Goal: Find specific page/section: Find specific page/section

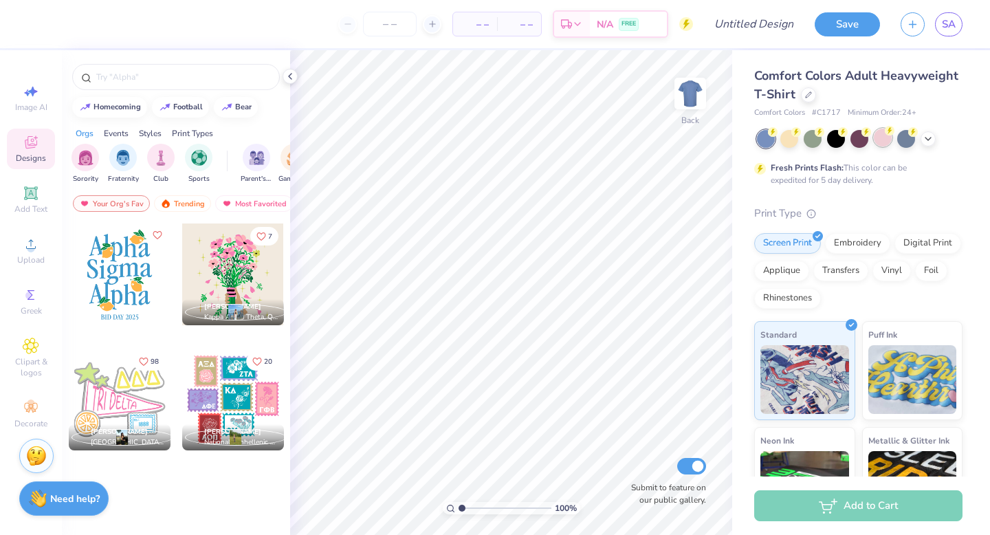
click at [885, 144] on div at bounding box center [883, 138] width 18 height 18
click at [188, 76] on input "text" at bounding box center [183, 77] width 176 height 14
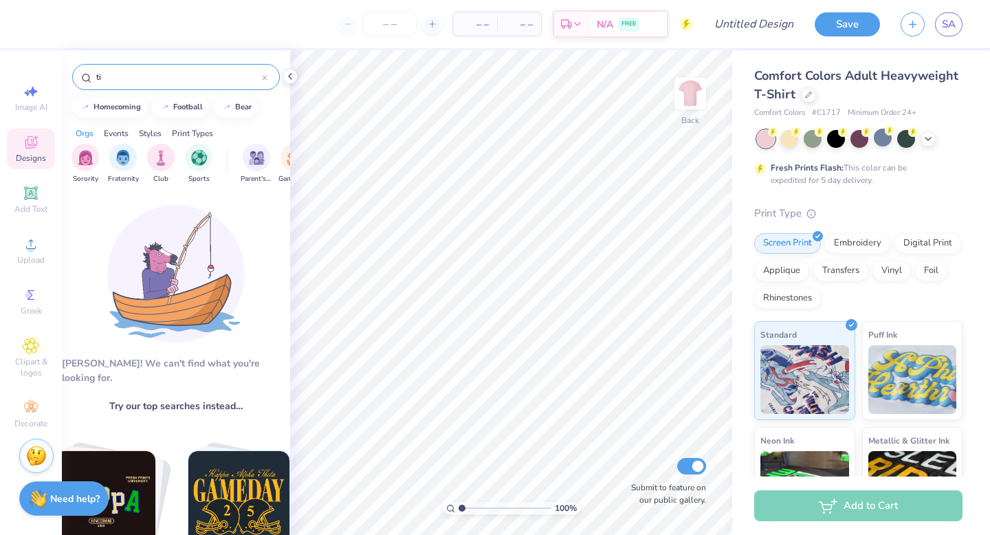
type input "t"
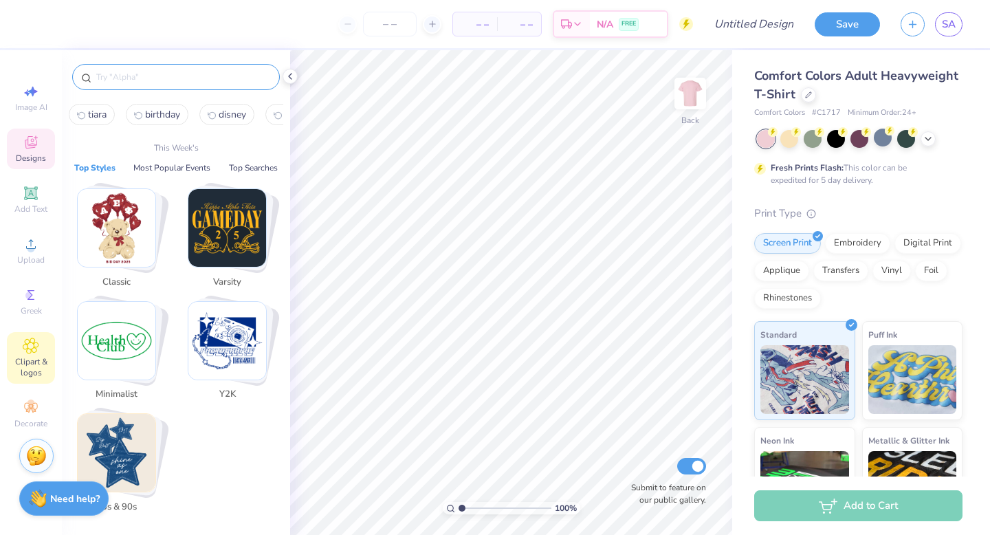
click at [21, 338] on div "Clipart & logos" at bounding box center [31, 358] width 48 height 52
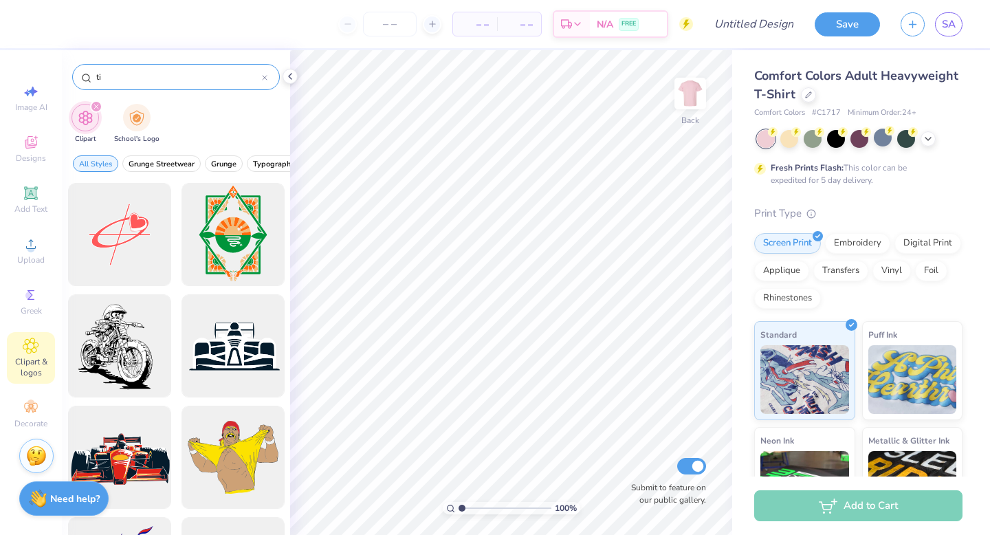
type input "t"
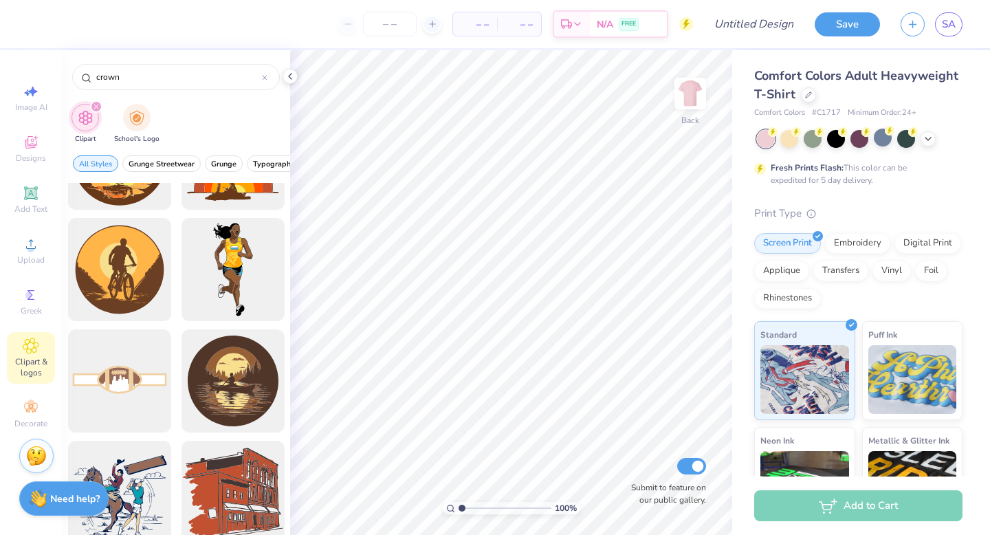
scroll to position [4367, 0]
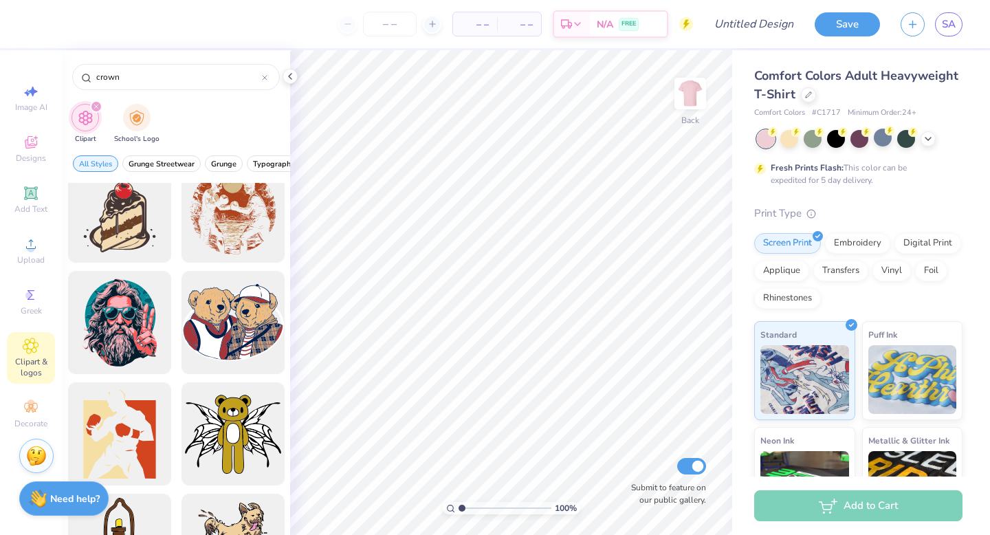
type input "crown"
